Goal: Navigation & Orientation: Find specific page/section

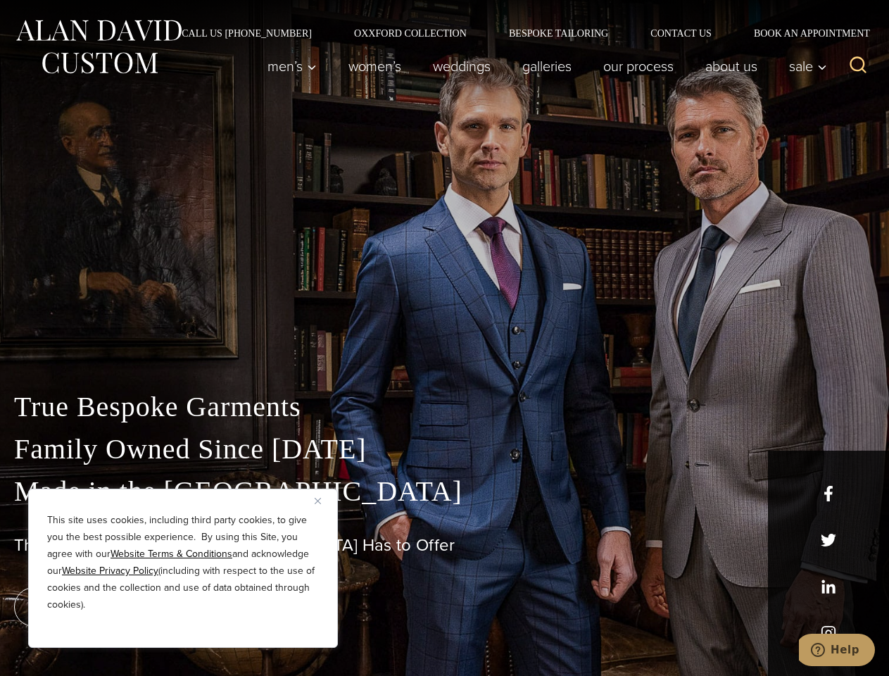
click at [444, 338] on div "True Bespoke Garments Family Owned Since [DATE] Made in [GEOGRAPHIC_DATA] The B…" at bounding box center [444, 495] width 889 height 360
click at [323, 500] on button "Close" at bounding box center [323, 500] width 17 height 17
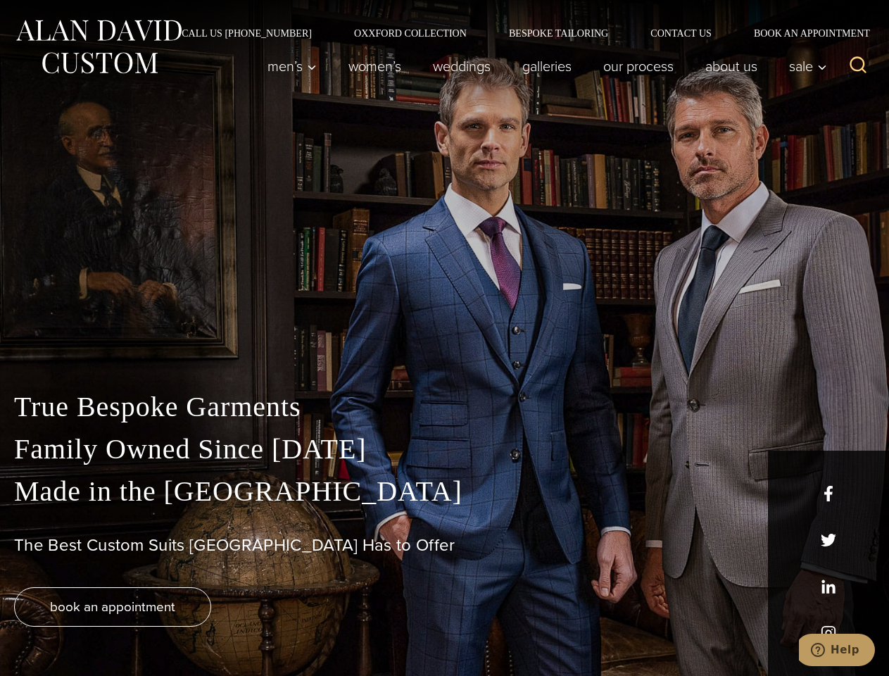
click at [183, 628] on div "True Bespoke Garments Family Owned Since [DATE] Made in [GEOGRAPHIC_DATA] The B…" at bounding box center [444, 531] width 889 height 290
click at [858, 66] on icon "Search" at bounding box center [858, 65] width 20 height 20
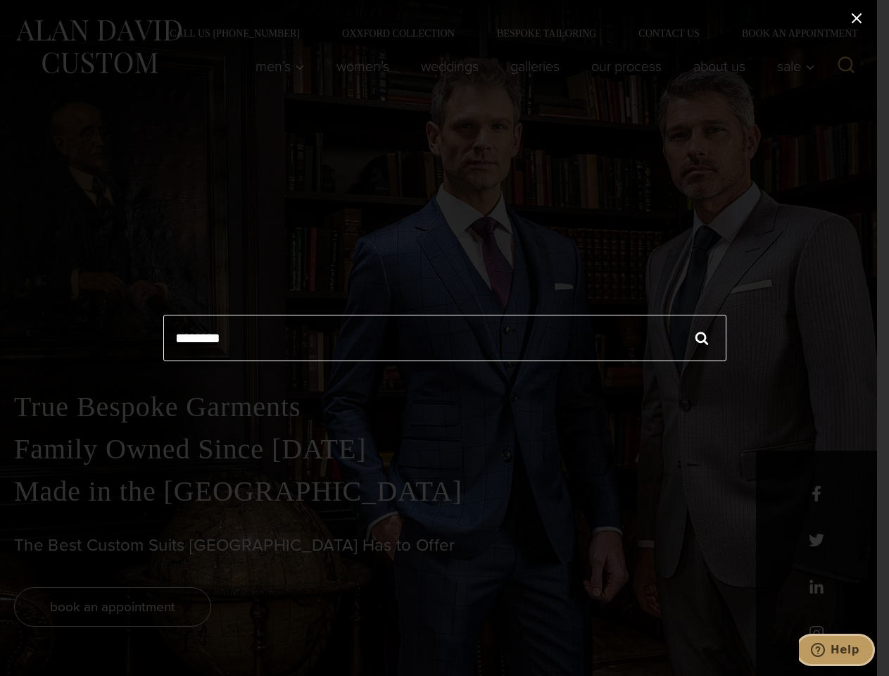
click at [825, 650] on icon "Help" at bounding box center [818, 649] width 14 height 14
